Goal: Information Seeking & Learning: Learn about a topic

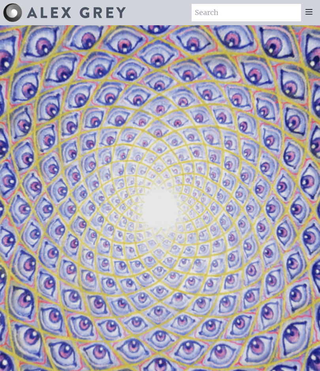
click at [312, 10] on icon at bounding box center [309, 11] width 6 height 5
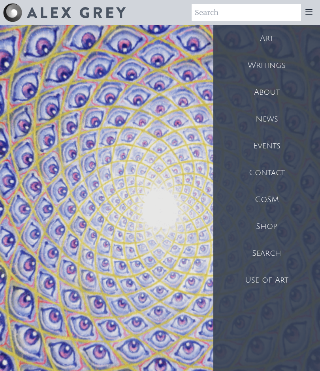
click at [261, 28] on div "Art" at bounding box center [266, 38] width 107 height 27
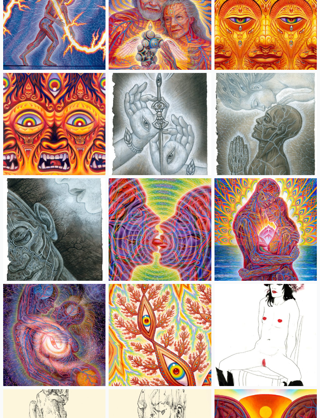
scroll to position [2754, 0]
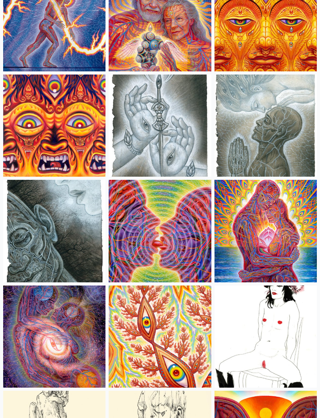
click at [27, 236] on img at bounding box center [54, 231] width 102 height 102
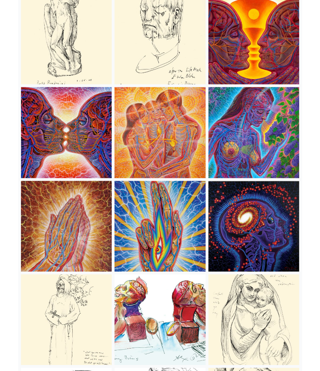
scroll to position [3152, 0]
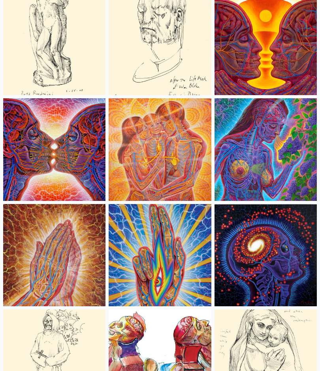
click at [139, 169] on img at bounding box center [160, 150] width 102 height 102
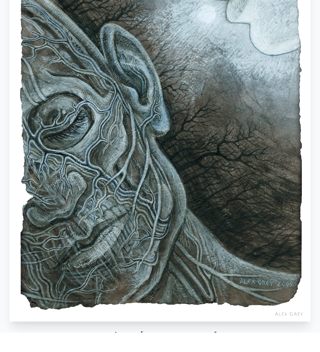
scroll to position [178, 0]
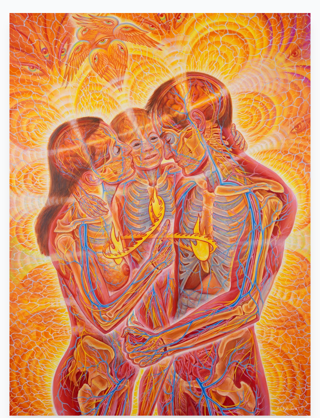
scroll to position [47, 0]
